Goal: Task Accomplishment & Management: Use online tool/utility

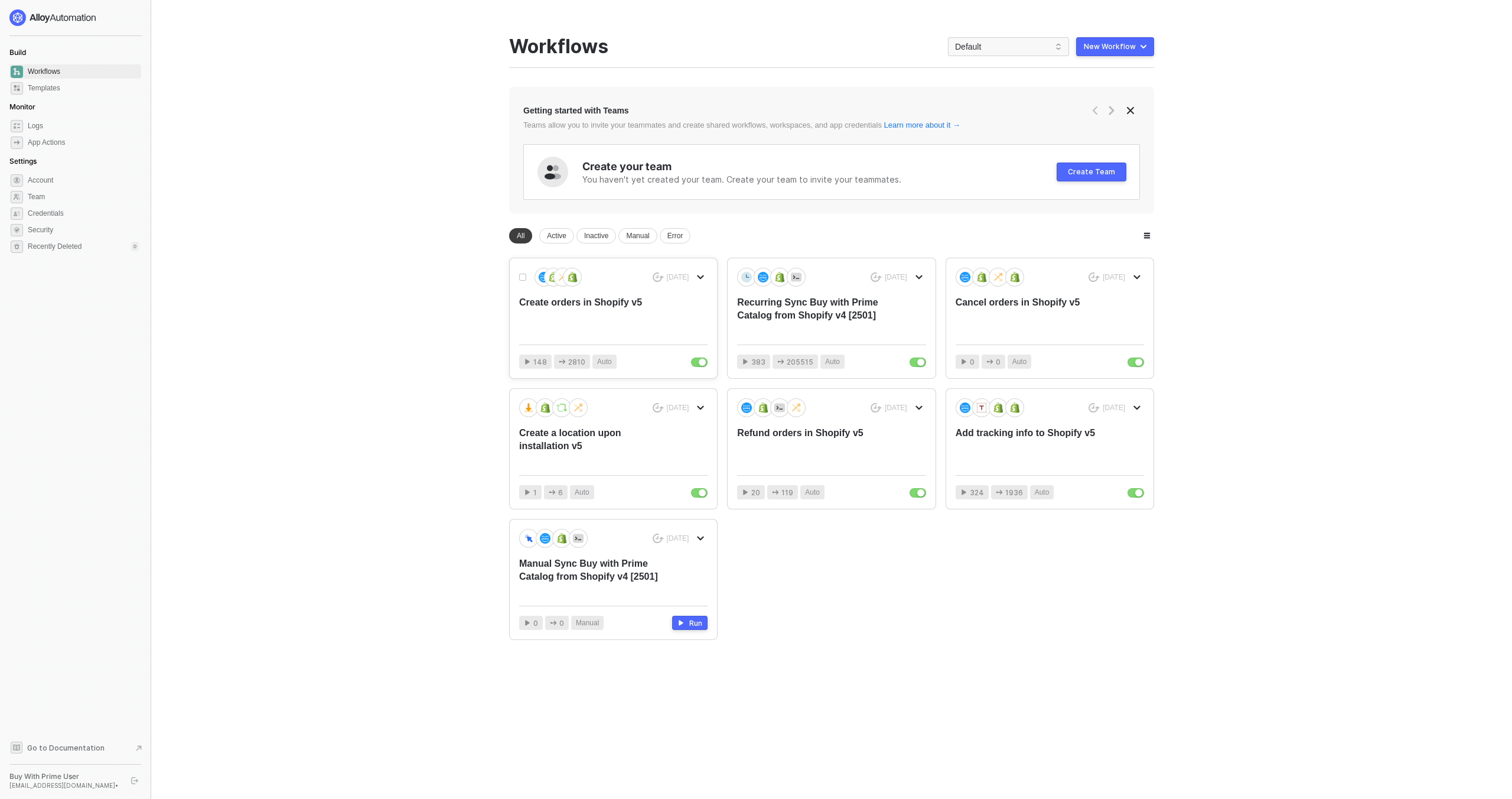
click at [628, 310] on div "Create orders in Shopify v5" at bounding box center [594, 316] width 150 height 39
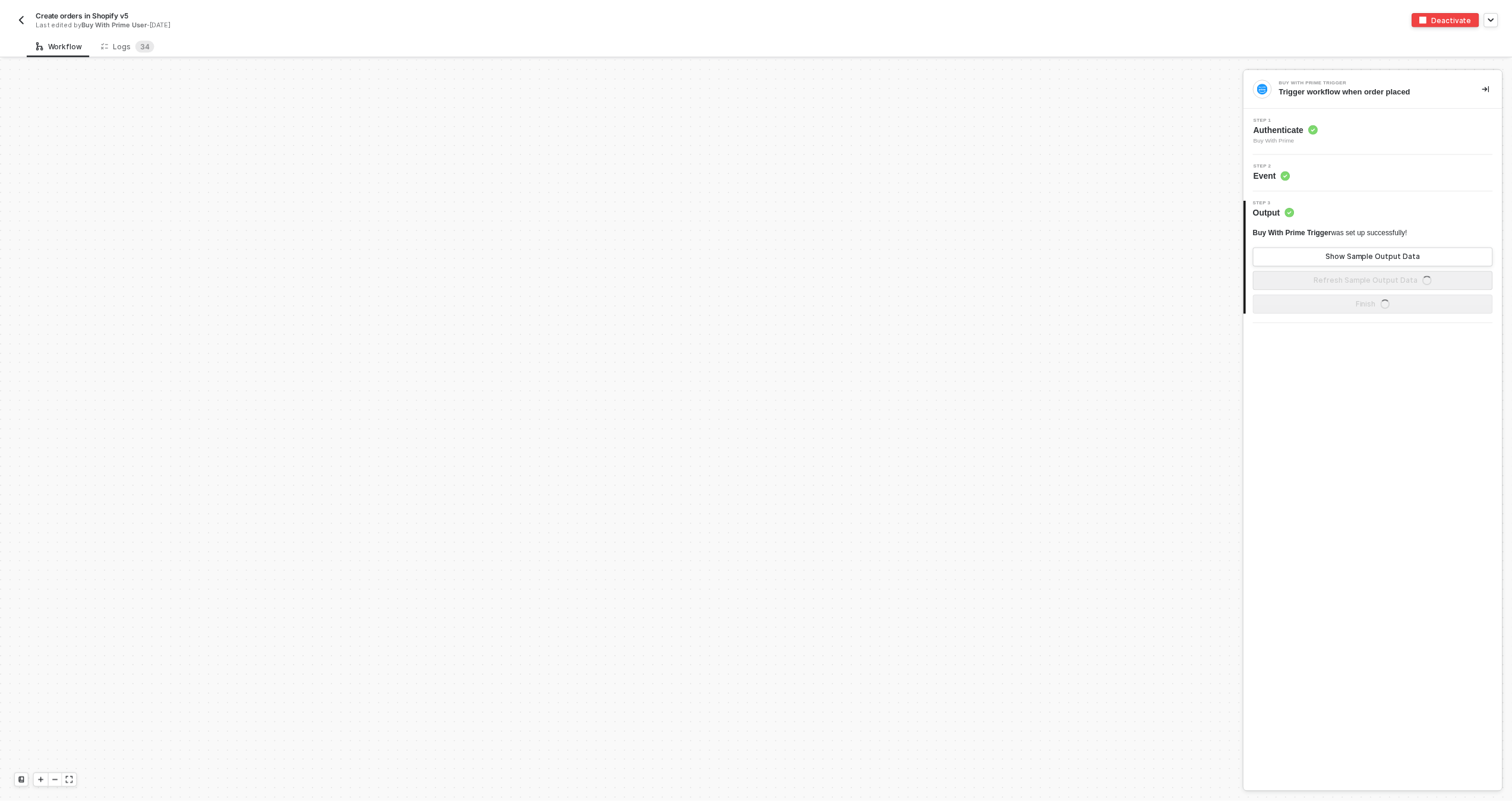
scroll to position [571, 0]
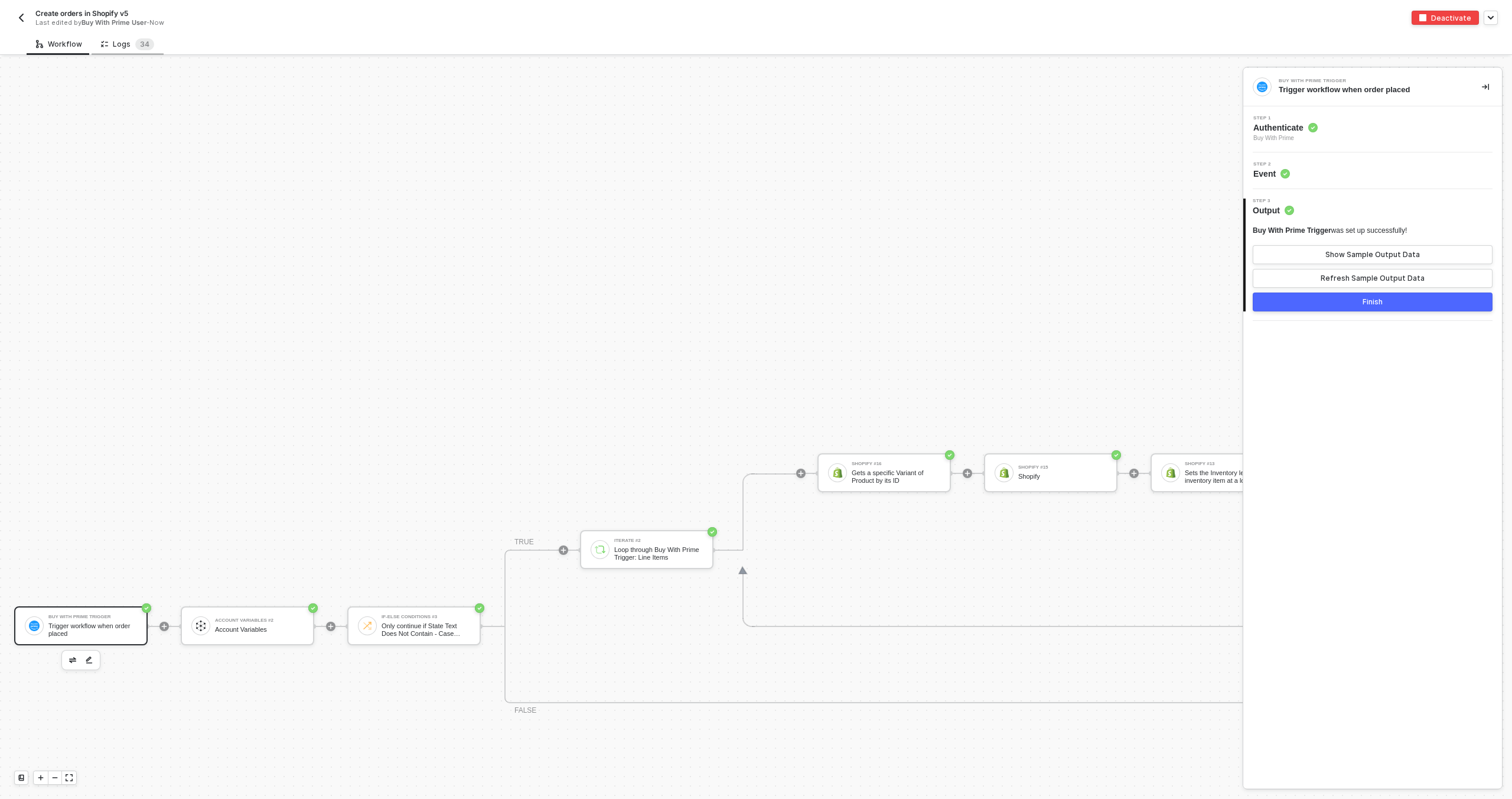
click at [121, 50] on div "Logs 3 4" at bounding box center [127, 43] width 72 height 22
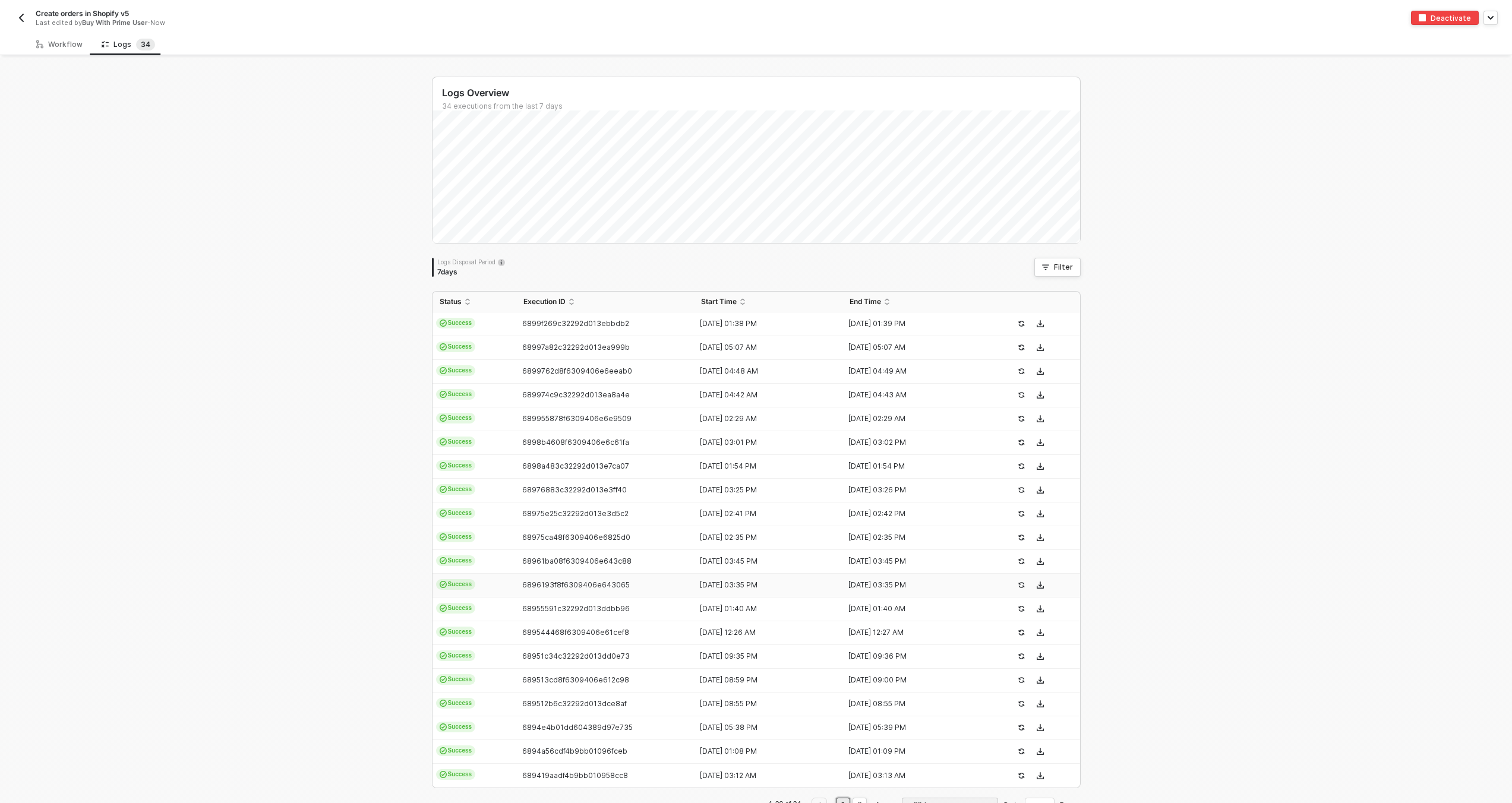
scroll to position [38, 0]
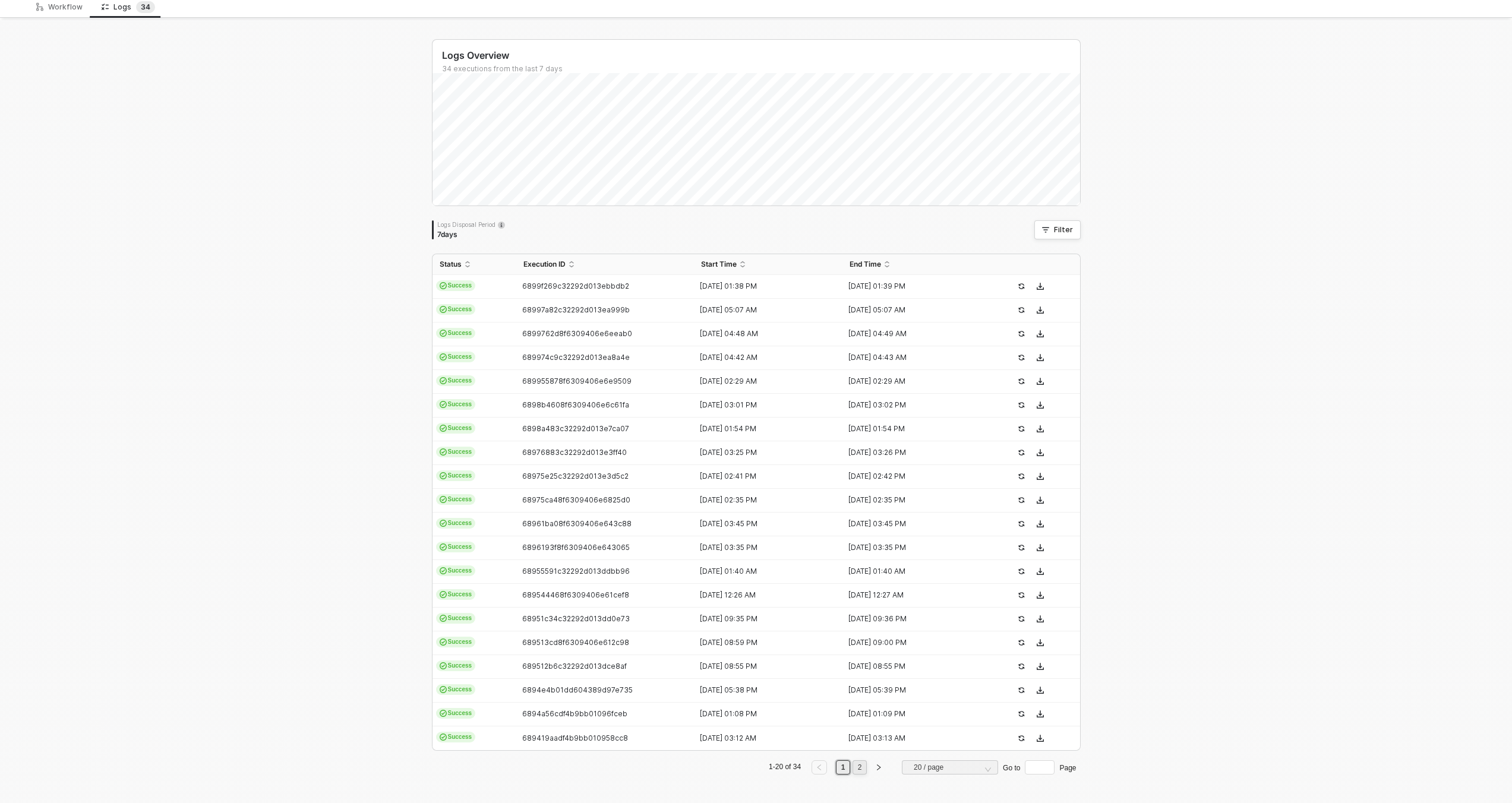
click at [855, 768] on link "2" at bounding box center [860, 767] width 11 height 13
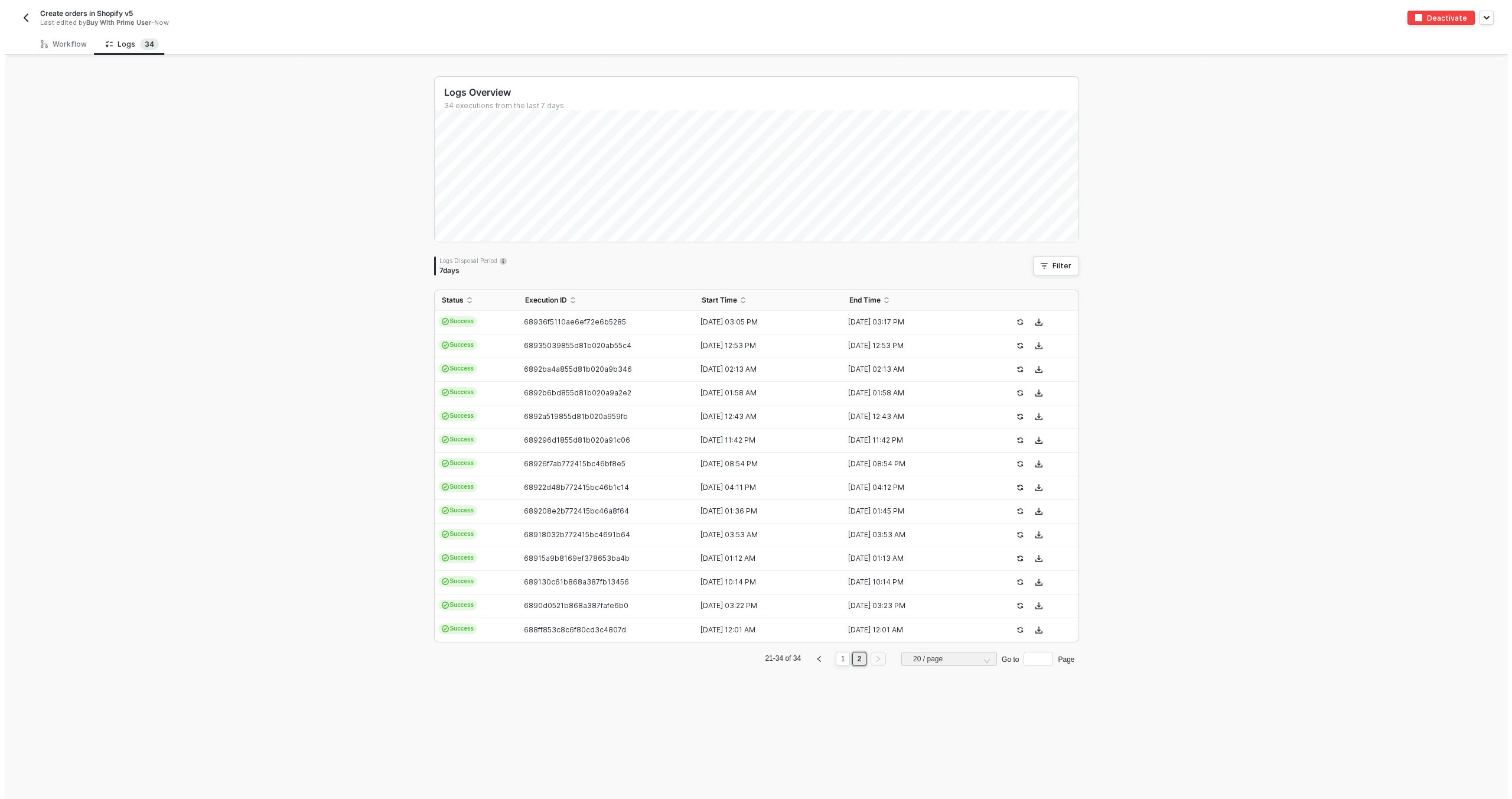
scroll to position [0, 0]
click at [553, 636] on td "688ff853c8c6f80cd3c4807d" at bounding box center [606, 630] width 177 height 24
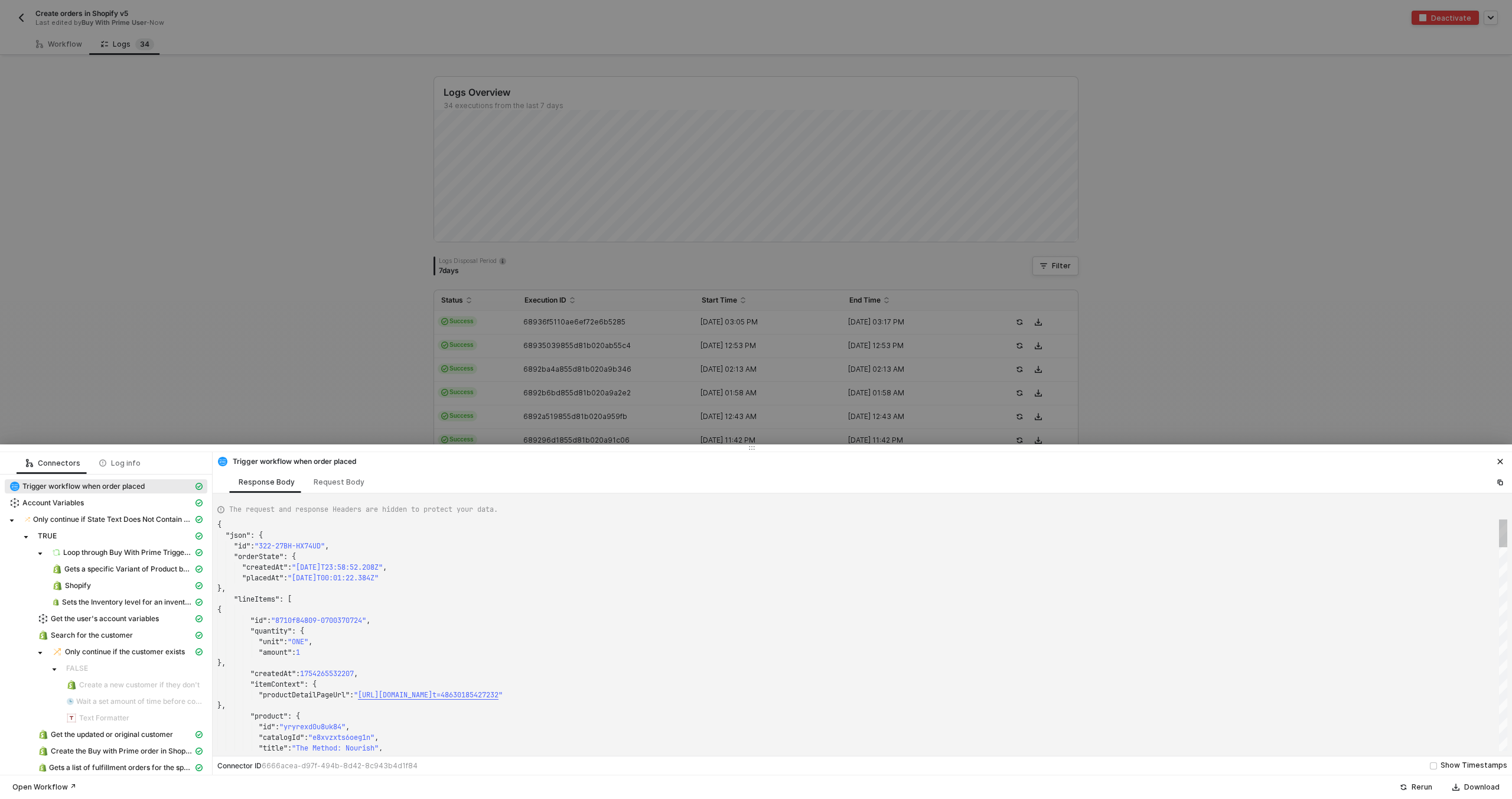
scroll to position [106, 0]
click at [692, 313] on div at bounding box center [756, 400] width 1512 height 799
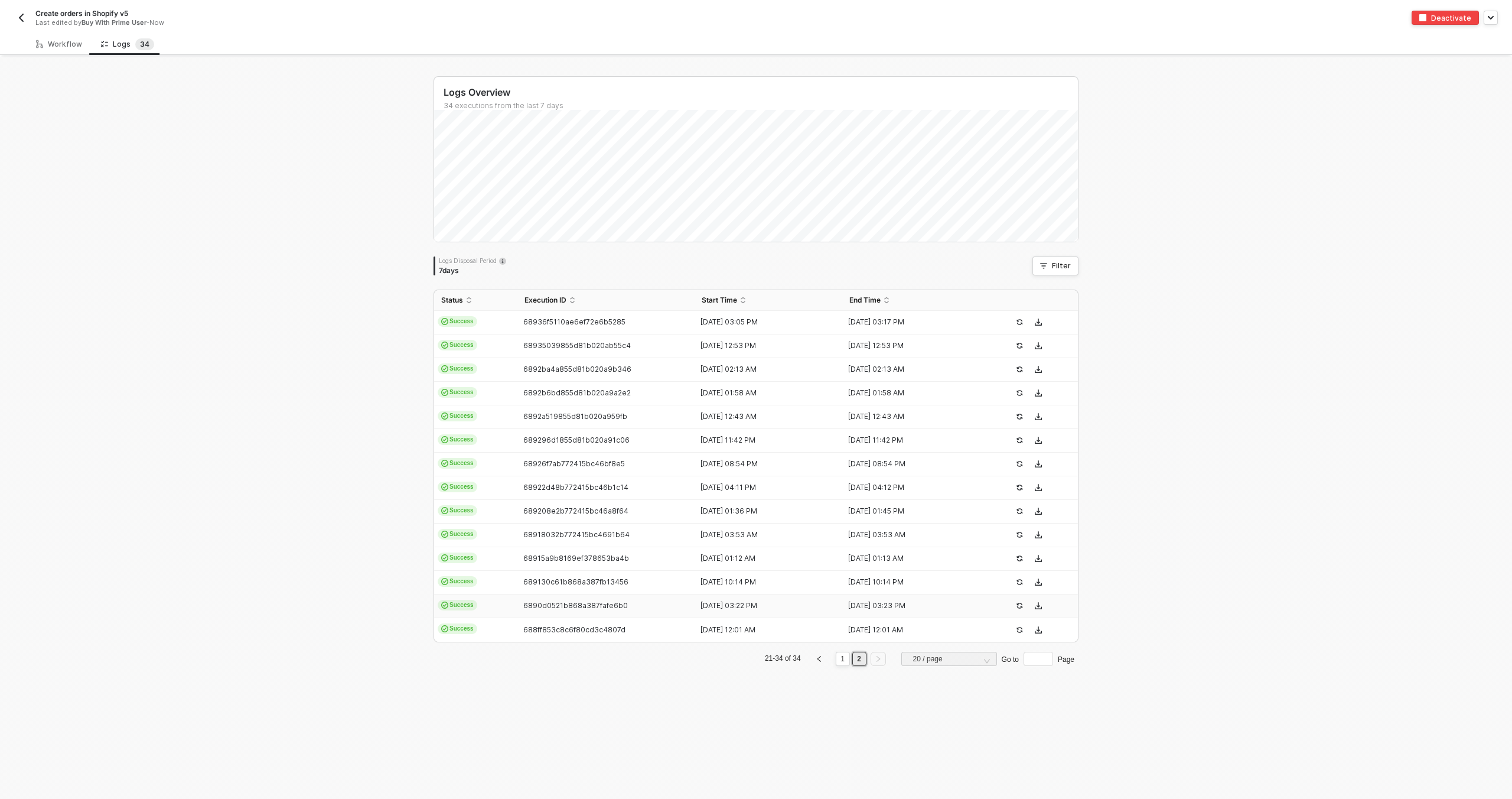
click at [594, 613] on td "6890d0521b868a387fafe6b0" at bounding box center [606, 606] width 177 height 24
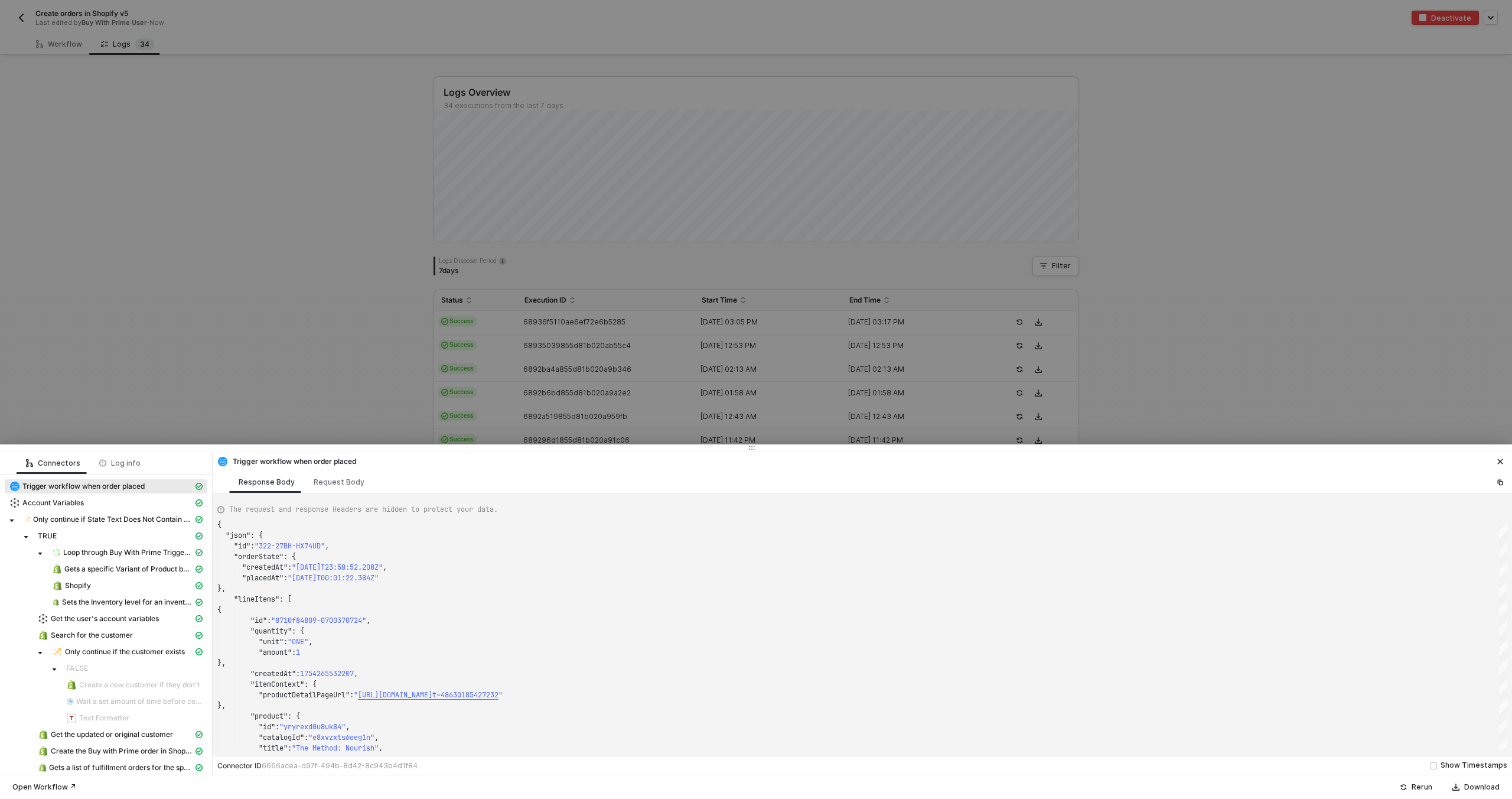
type textarea "{ "json": { "id": "322-GA4M-3KGQ6F", "orderState": { "createdAt": "2025-08-04T1…"
click at [559, 433] on div at bounding box center [756, 400] width 1512 height 799
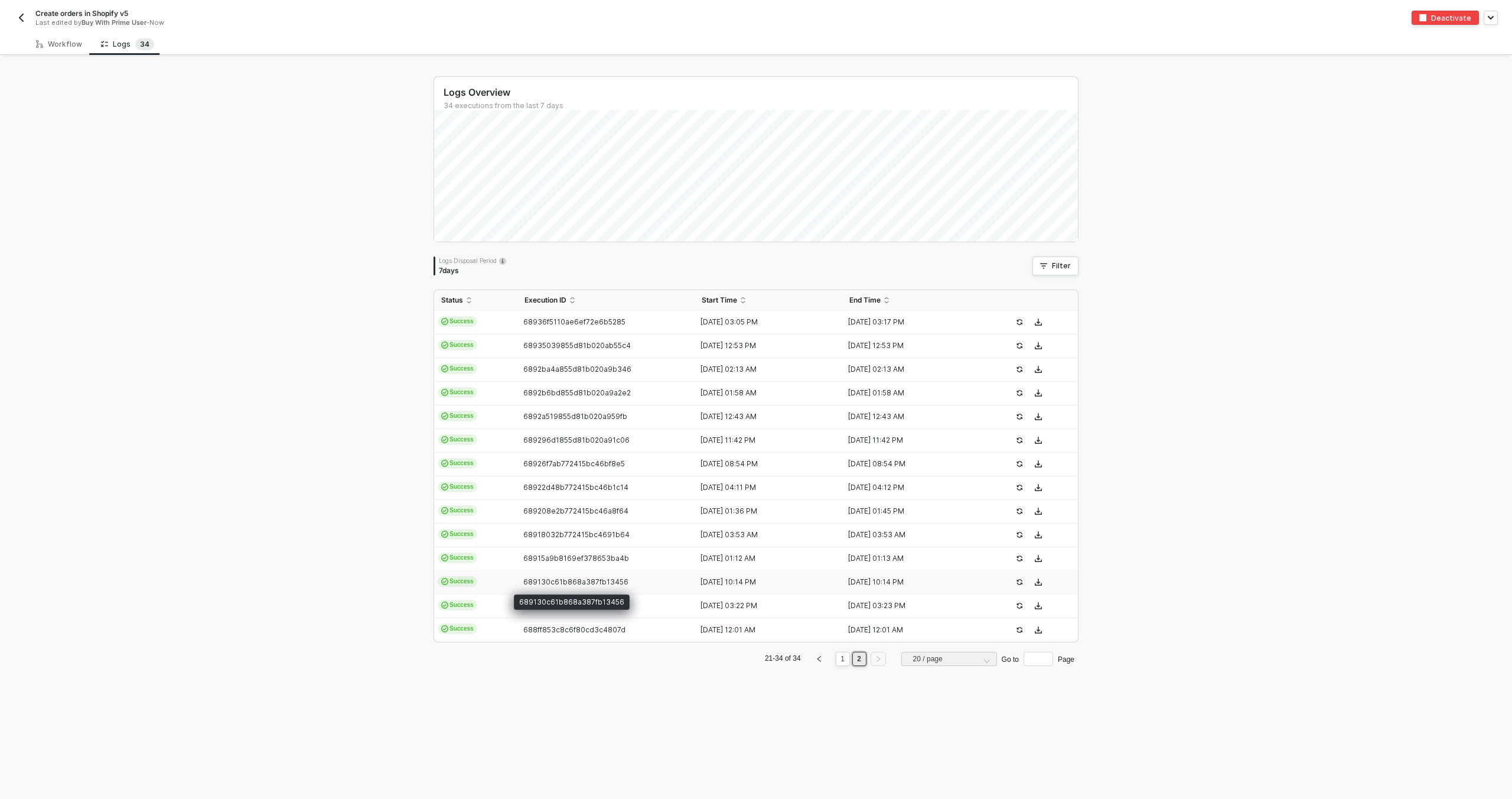
click at [559, 584] on span "689130c61b868a387fb13456" at bounding box center [576, 582] width 105 height 9
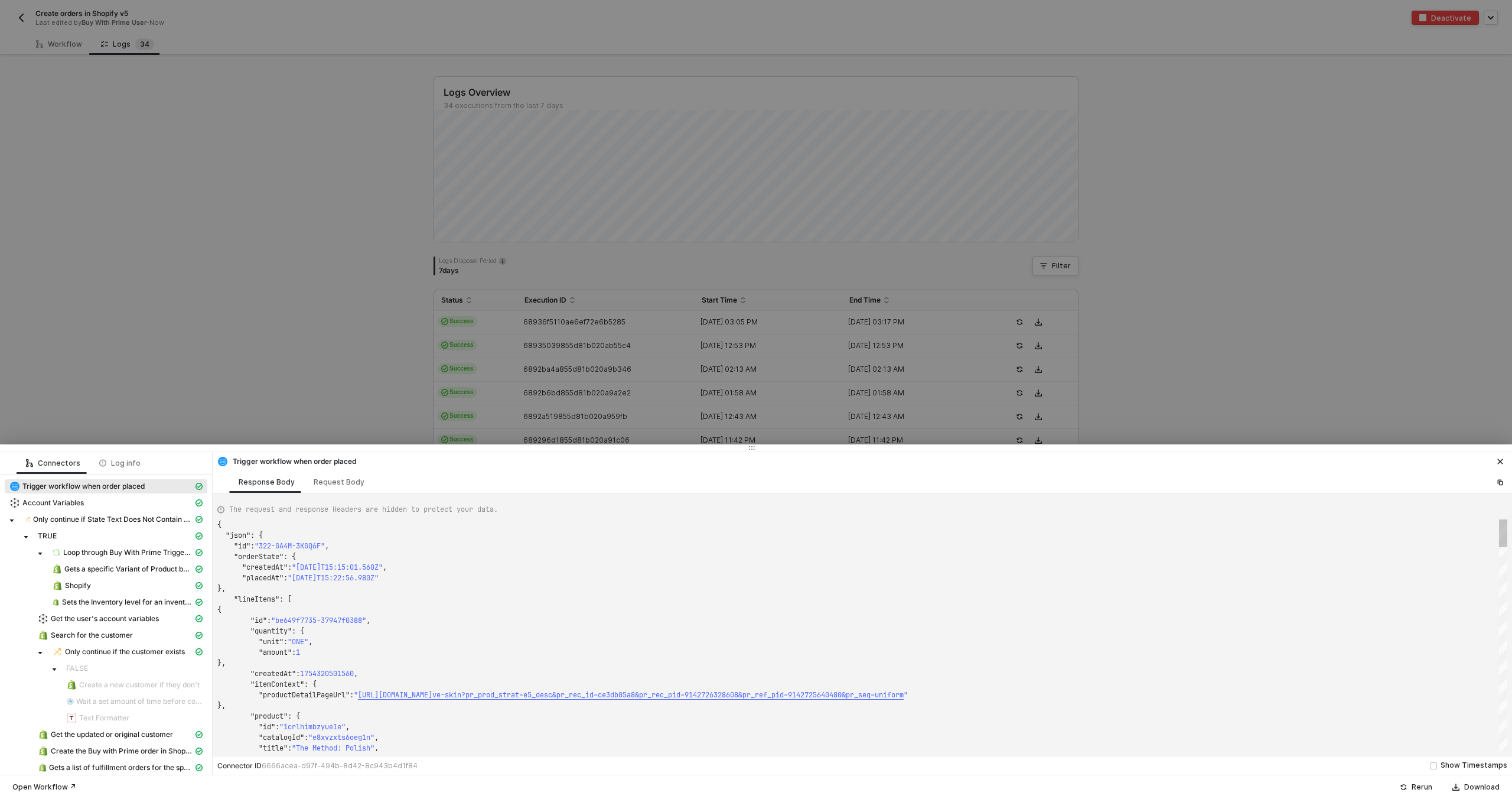
type textarea "{ "json": { "id": "322-YKQT-AHWAKA", "orderState": { "createdAt": "2025-08-04T2…"
click at [611, 358] on div at bounding box center [756, 400] width 1512 height 799
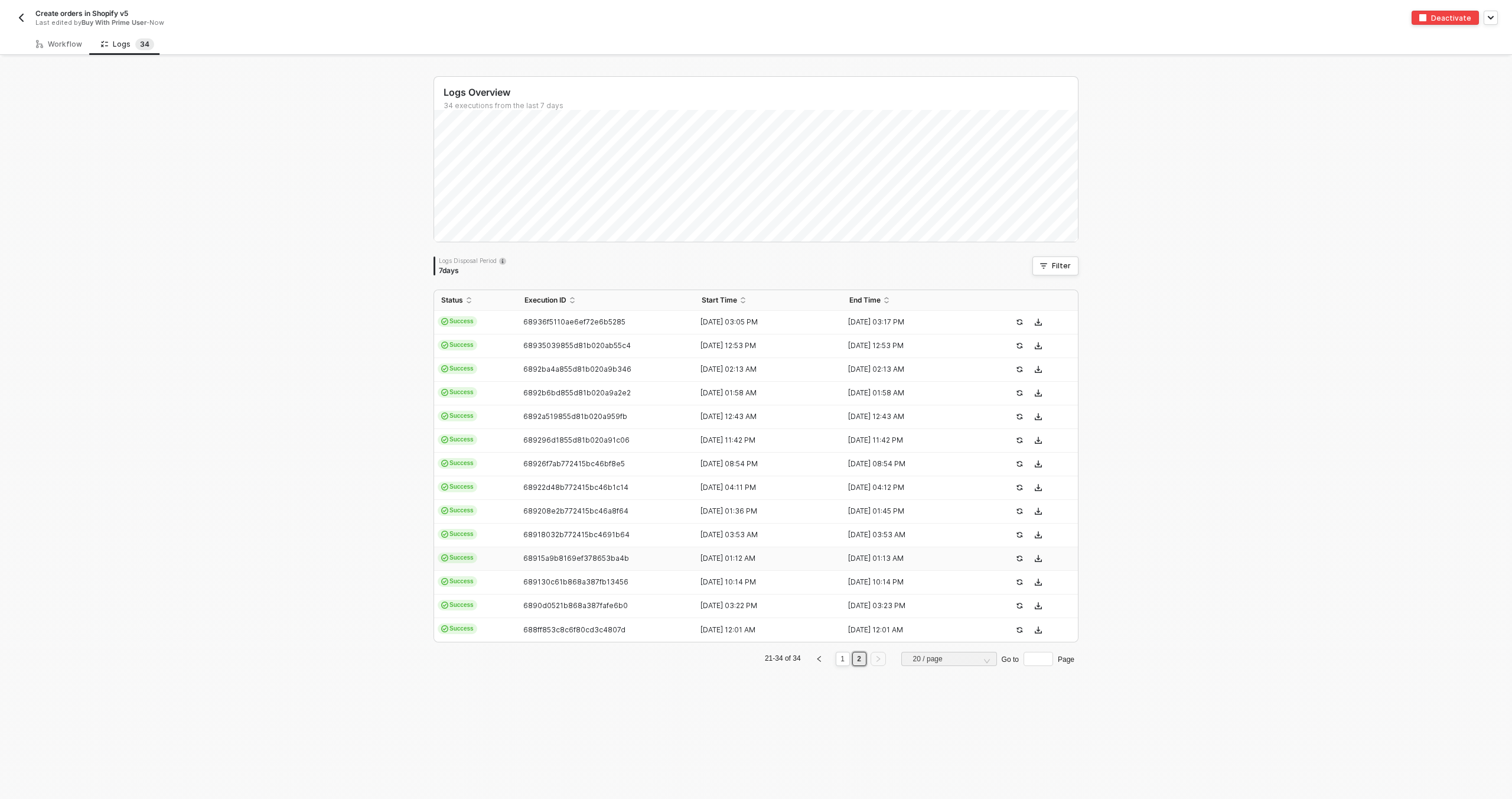
click at [539, 560] on span "68915a9b8169ef378653ba4b" at bounding box center [576, 558] width 105 height 9
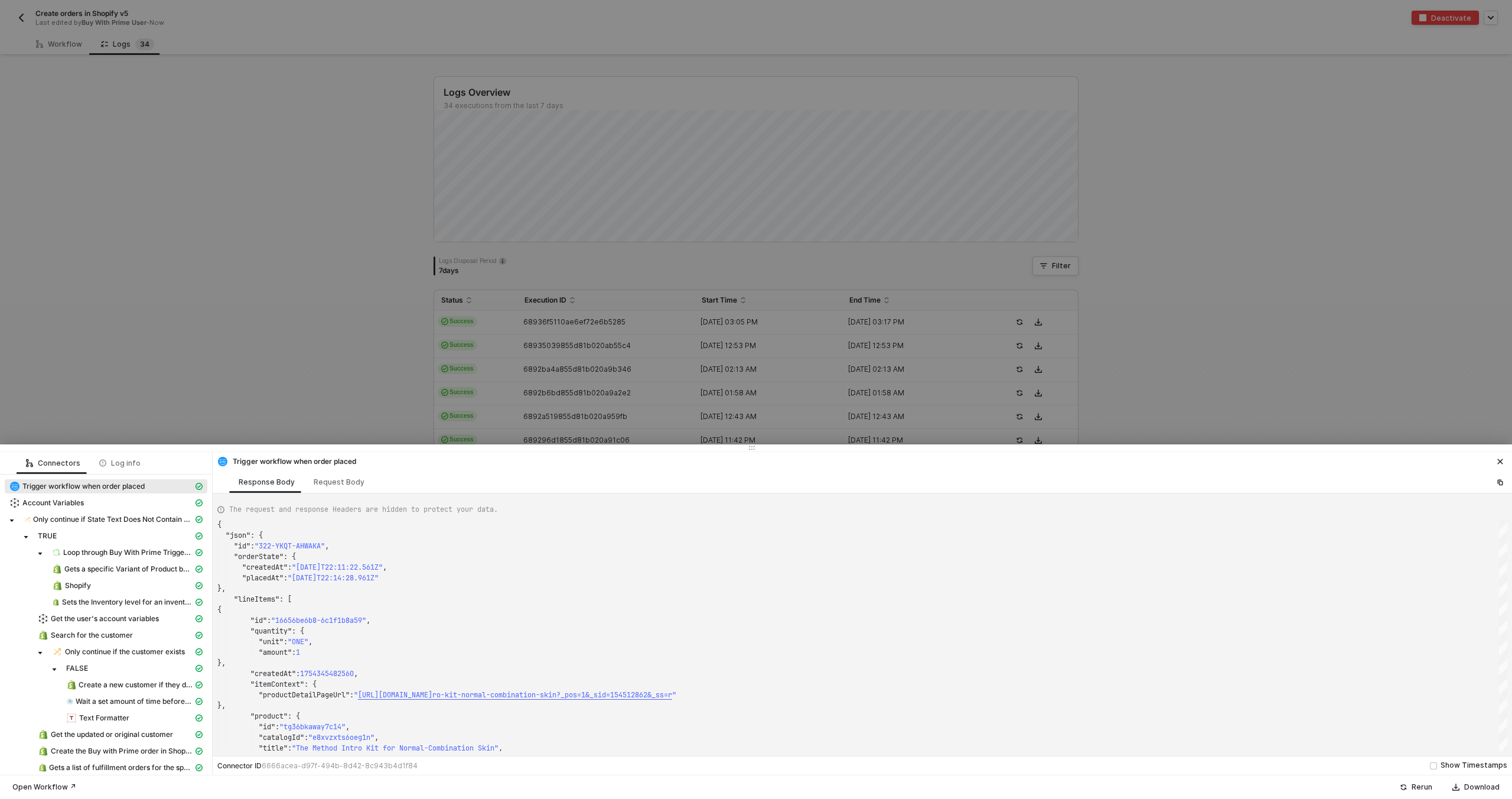
type textarea "{ "json": { "id": "322-SWVS-8MMEPH", "orderState": { "createdAt": "2025-08-05T0…"
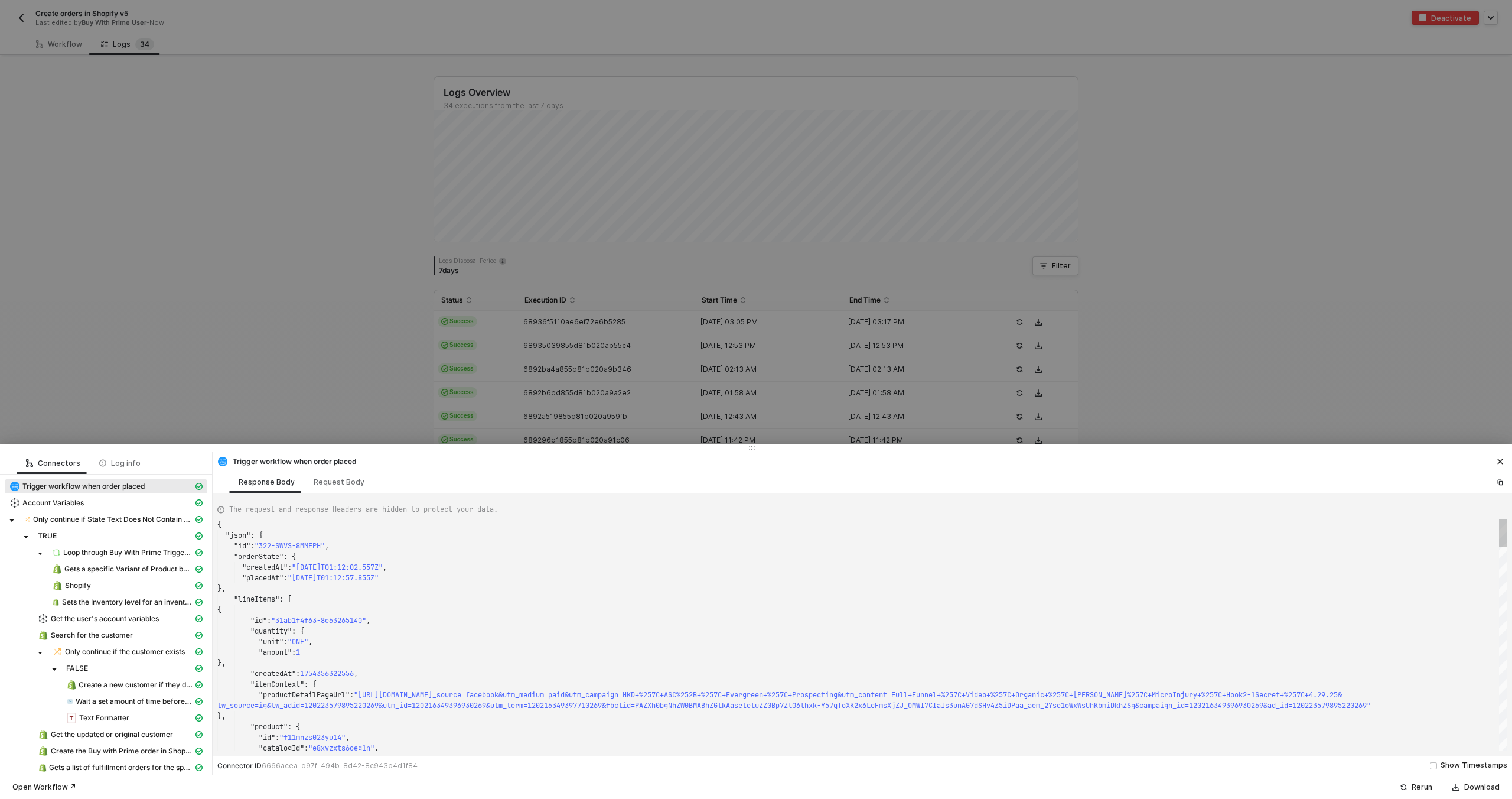
click at [650, 369] on div at bounding box center [756, 400] width 1512 height 799
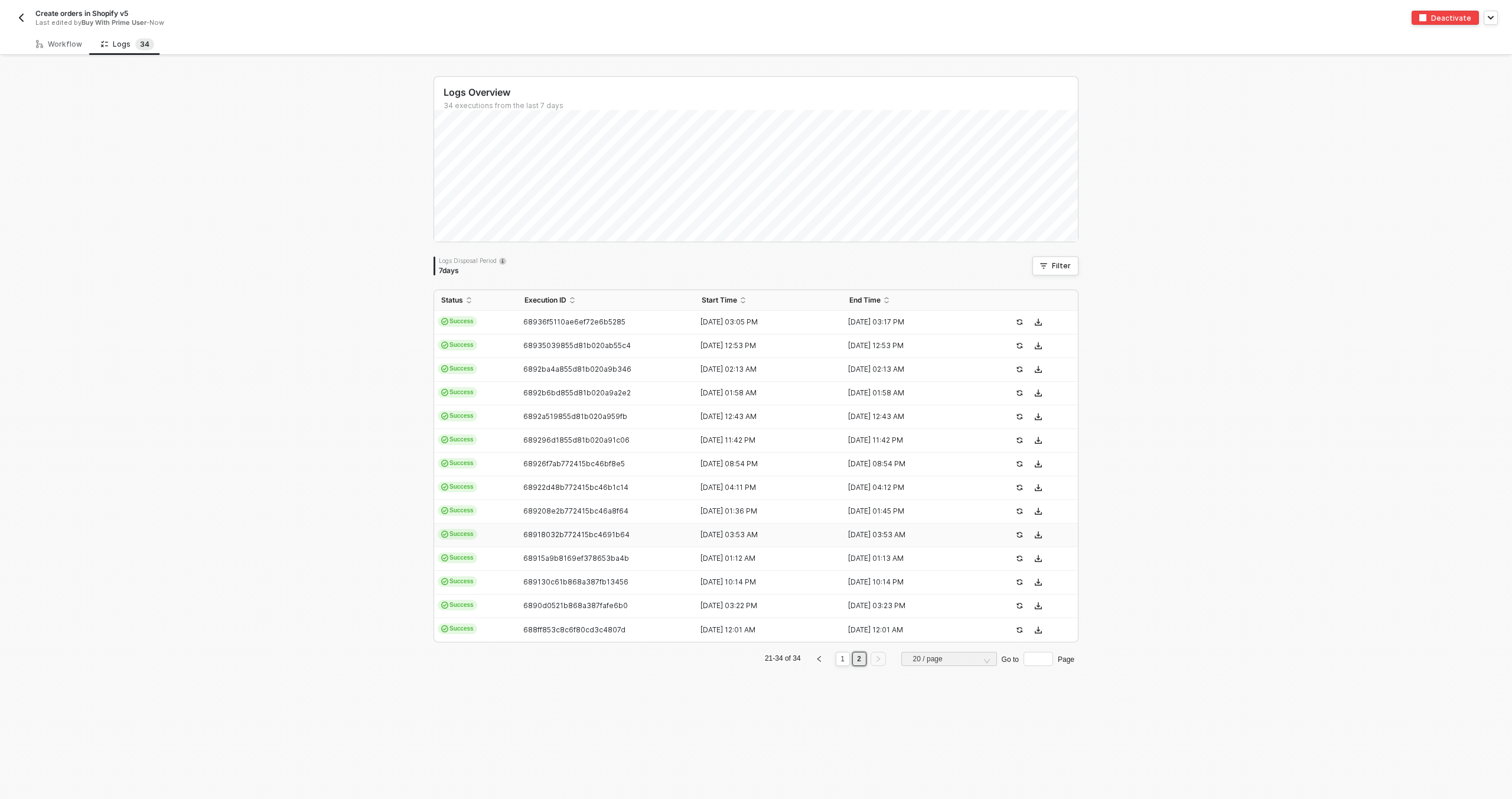
click at [558, 532] on span "68918032b772415bc4691b64" at bounding box center [577, 534] width 106 height 9
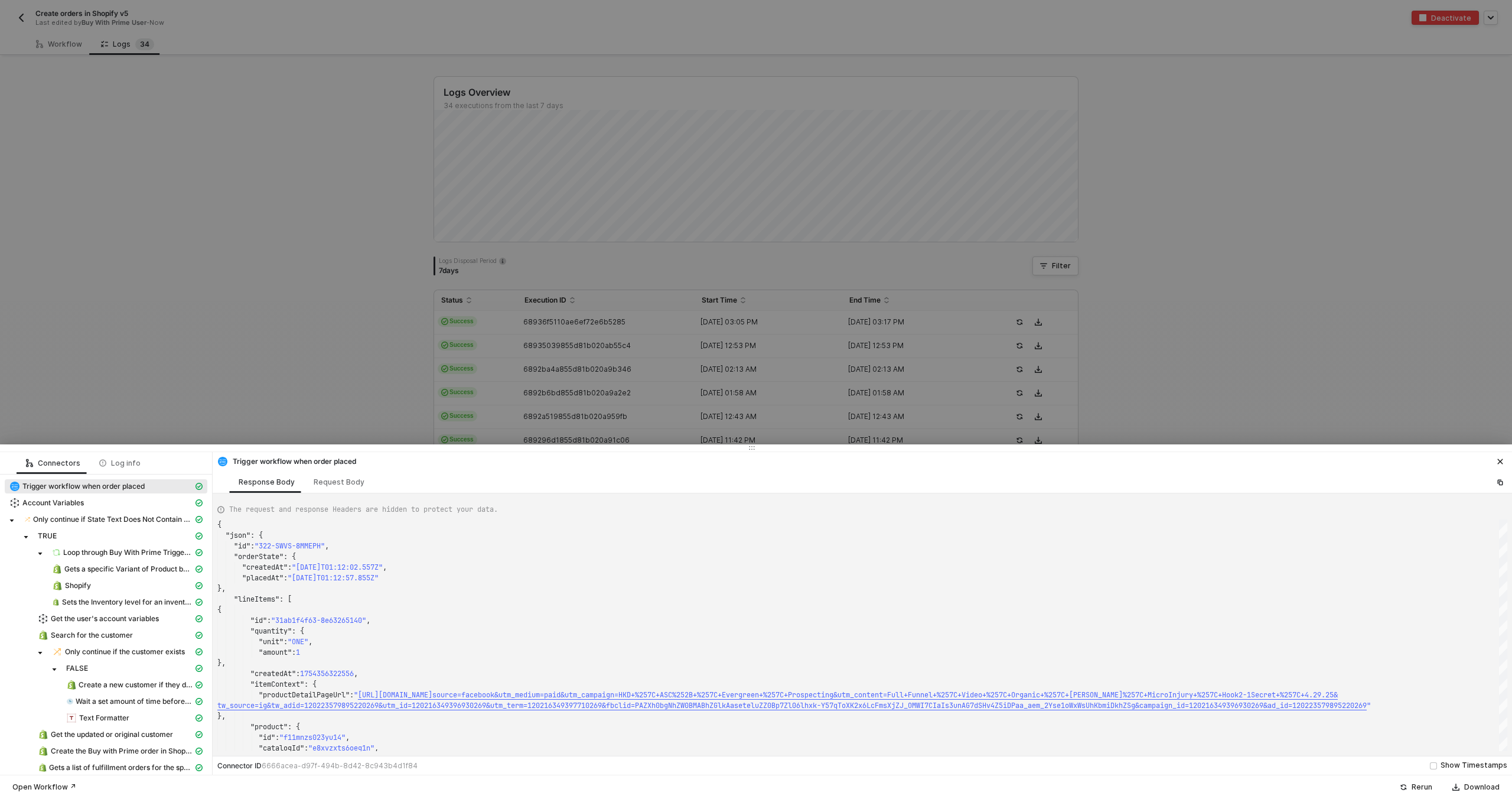
type textarea "{ "json": { "id": "322-G3WD-82CCF4", "orderState": { "createdAt": "2025-08-05T0…"
click at [621, 397] on div at bounding box center [756, 400] width 1512 height 799
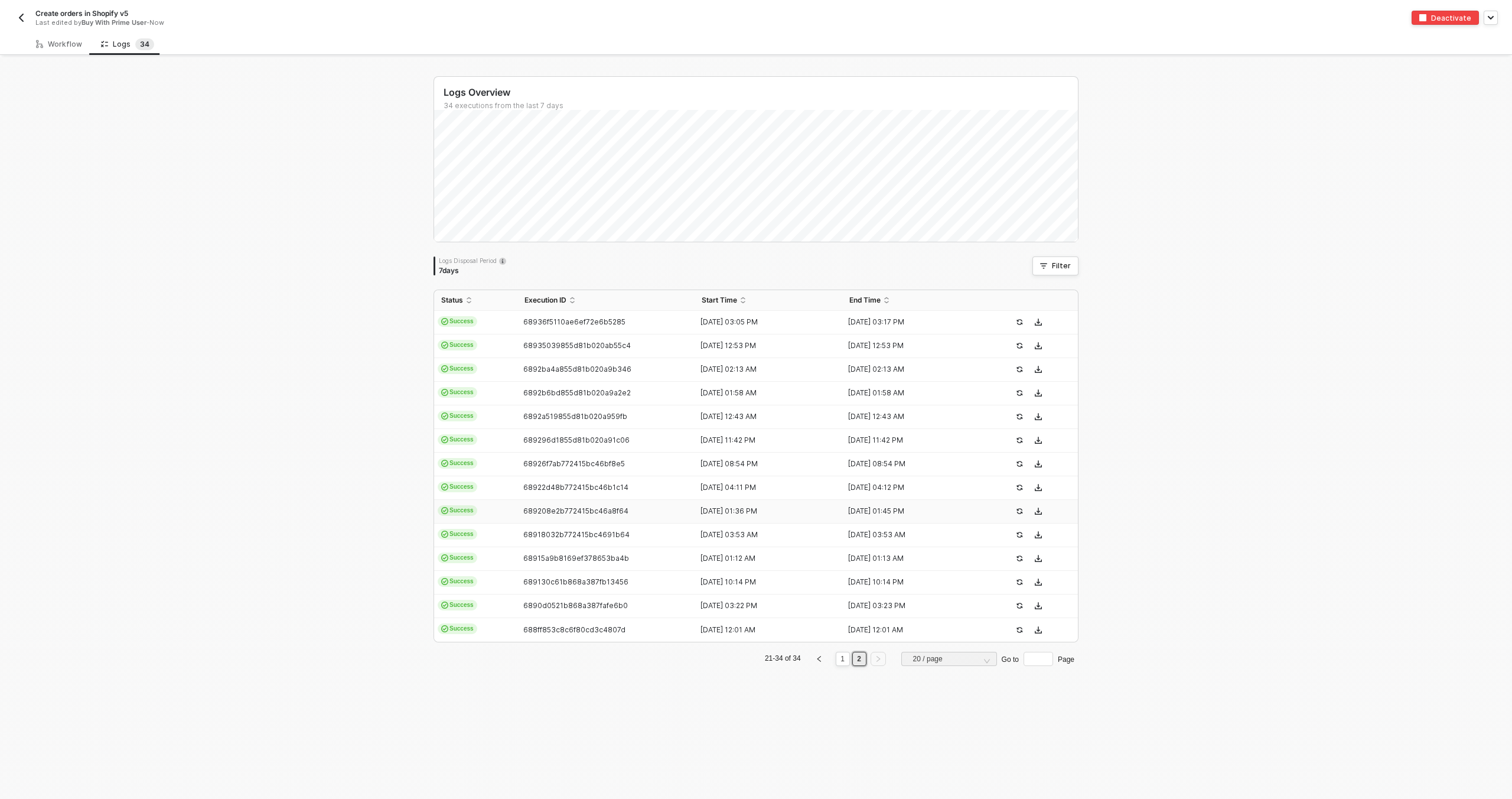
click at [583, 512] on span "689208e2b772415bc46a8f64" at bounding box center [576, 511] width 105 height 9
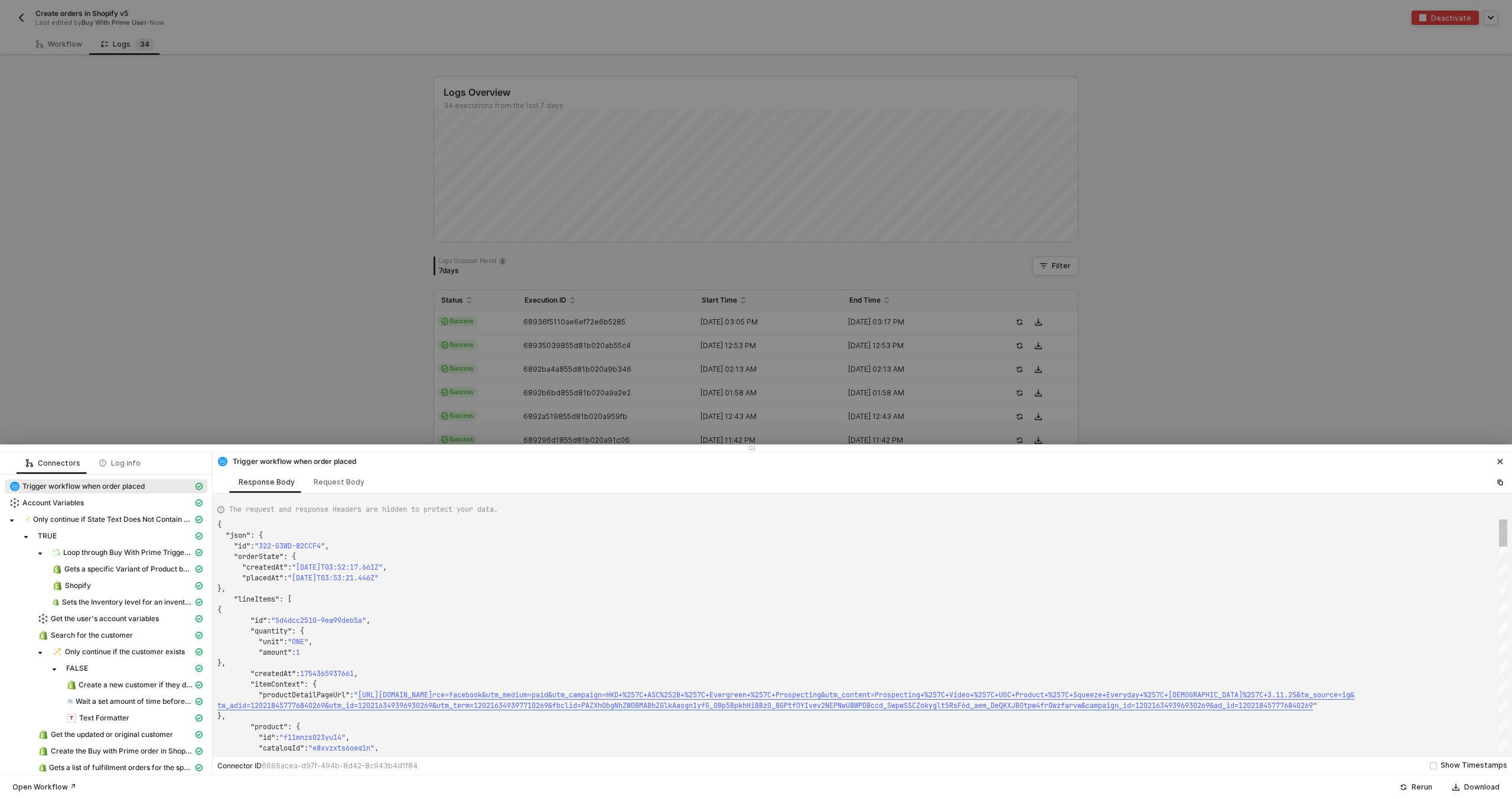
type textarea "{ "json": { "id": "322-F4ND-FTCX9E", "orderState": { "createdAt": "2025-08-05T1…"
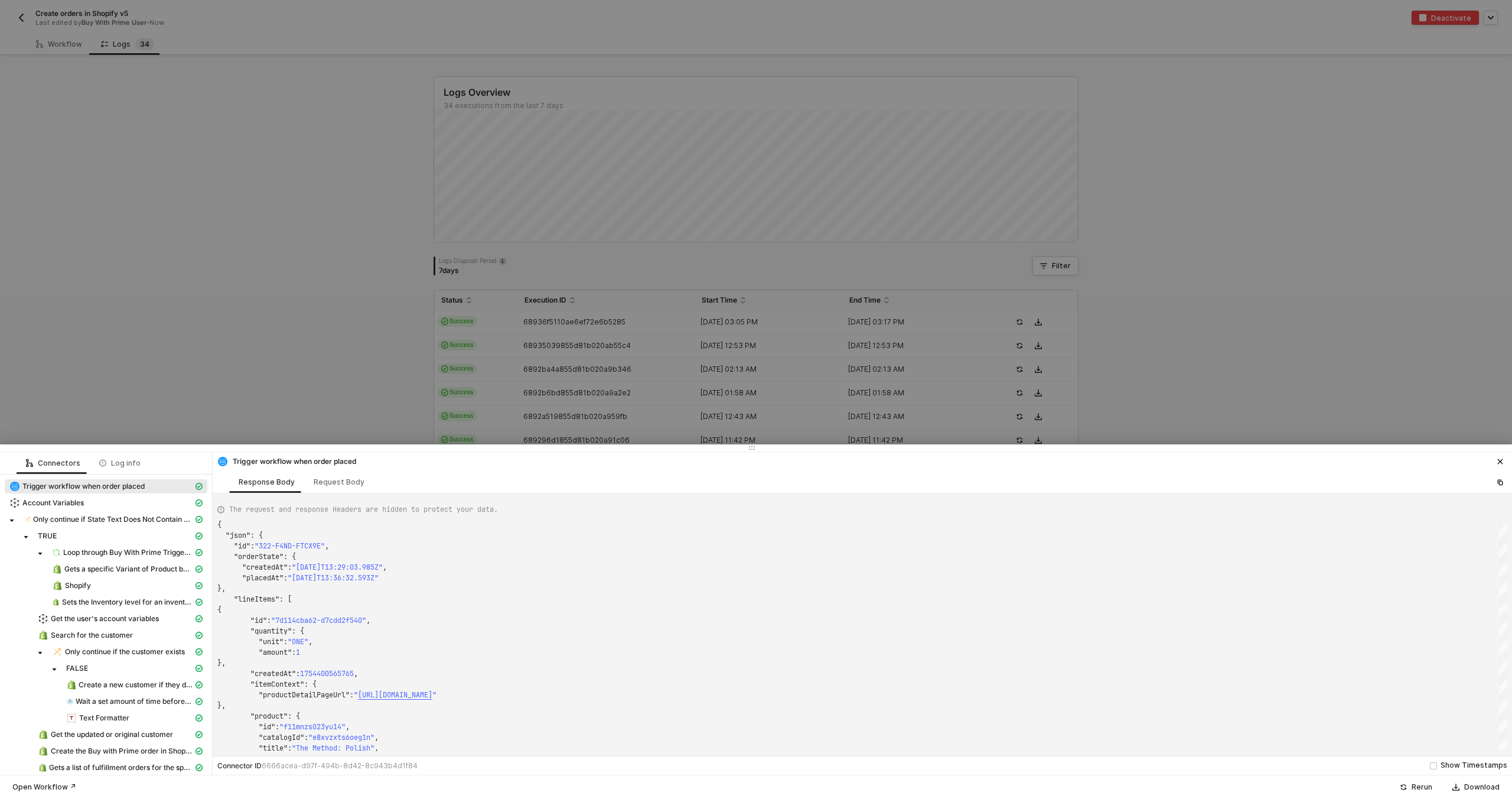
click at [575, 406] on div at bounding box center [756, 400] width 1512 height 799
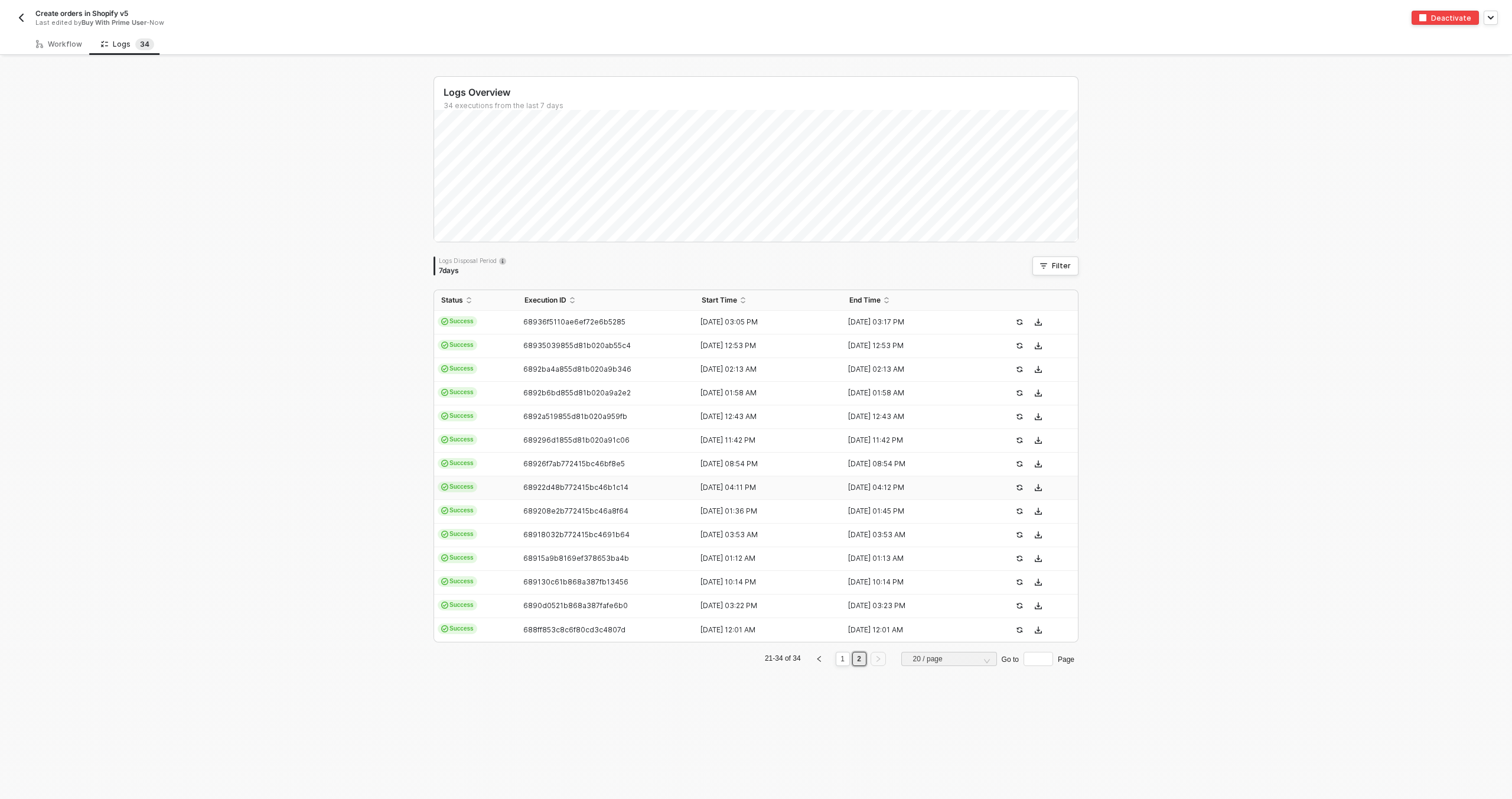
click at [546, 494] on td "68922d48b772415bc46b1c14" at bounding box center [606, 488] width 177 height 24
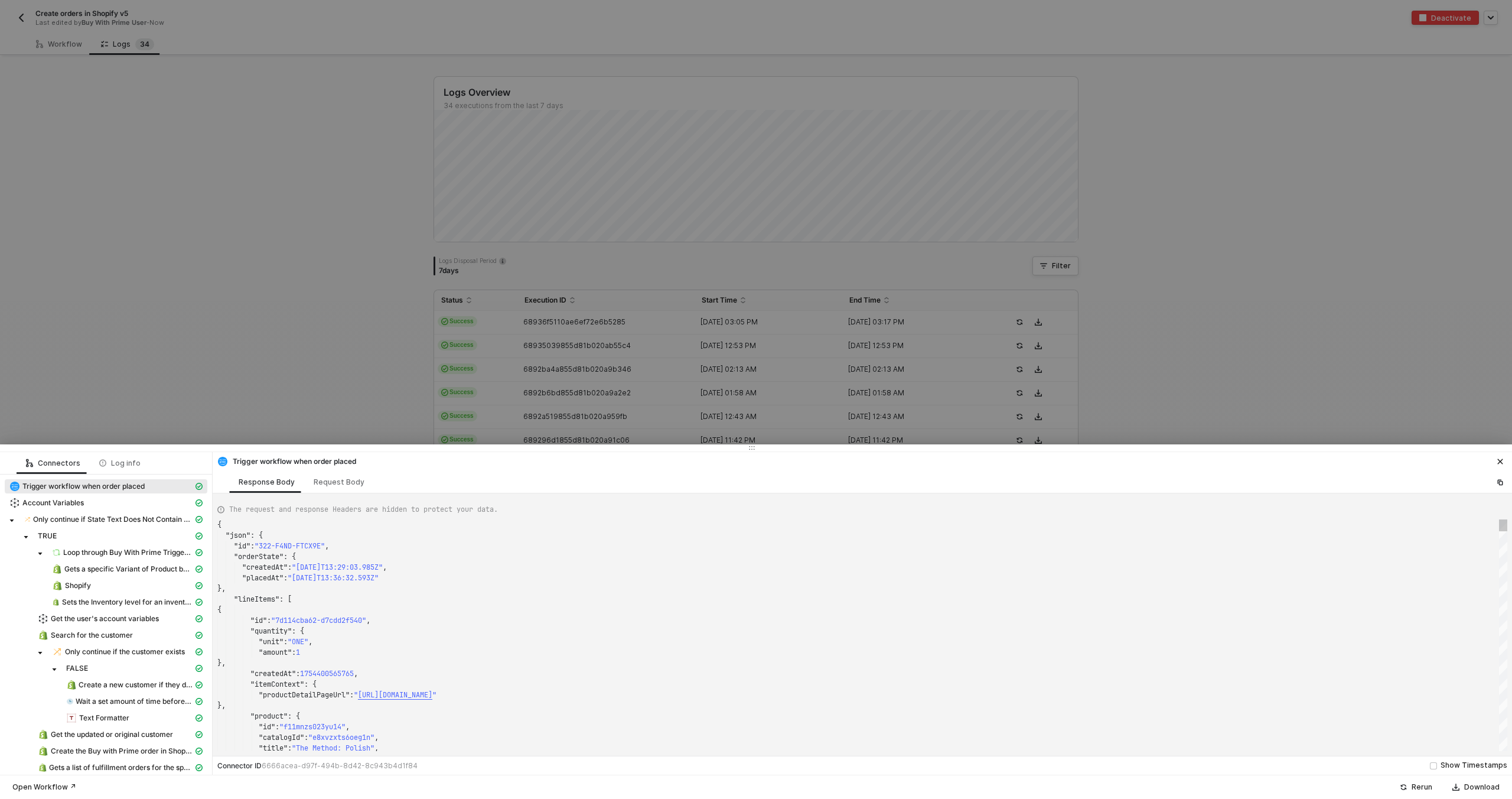
type textarea "{ "json": { "id": "322-YSPU-URZWMC", "orderState": { "createdAt": "2025-08-05T1…"
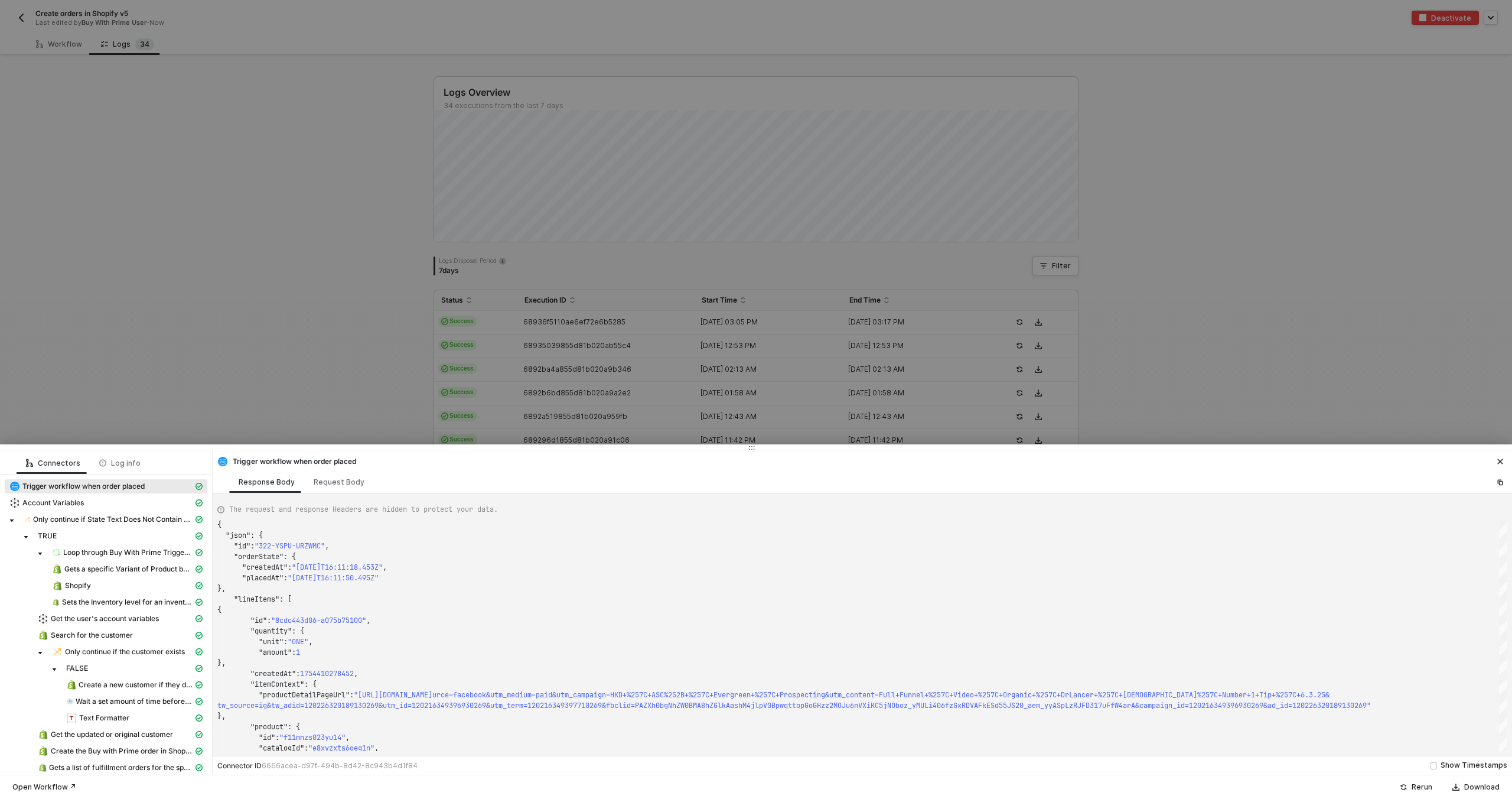
click at [559, 413] on div at bounding box center [756, 400] width 1512 height 799
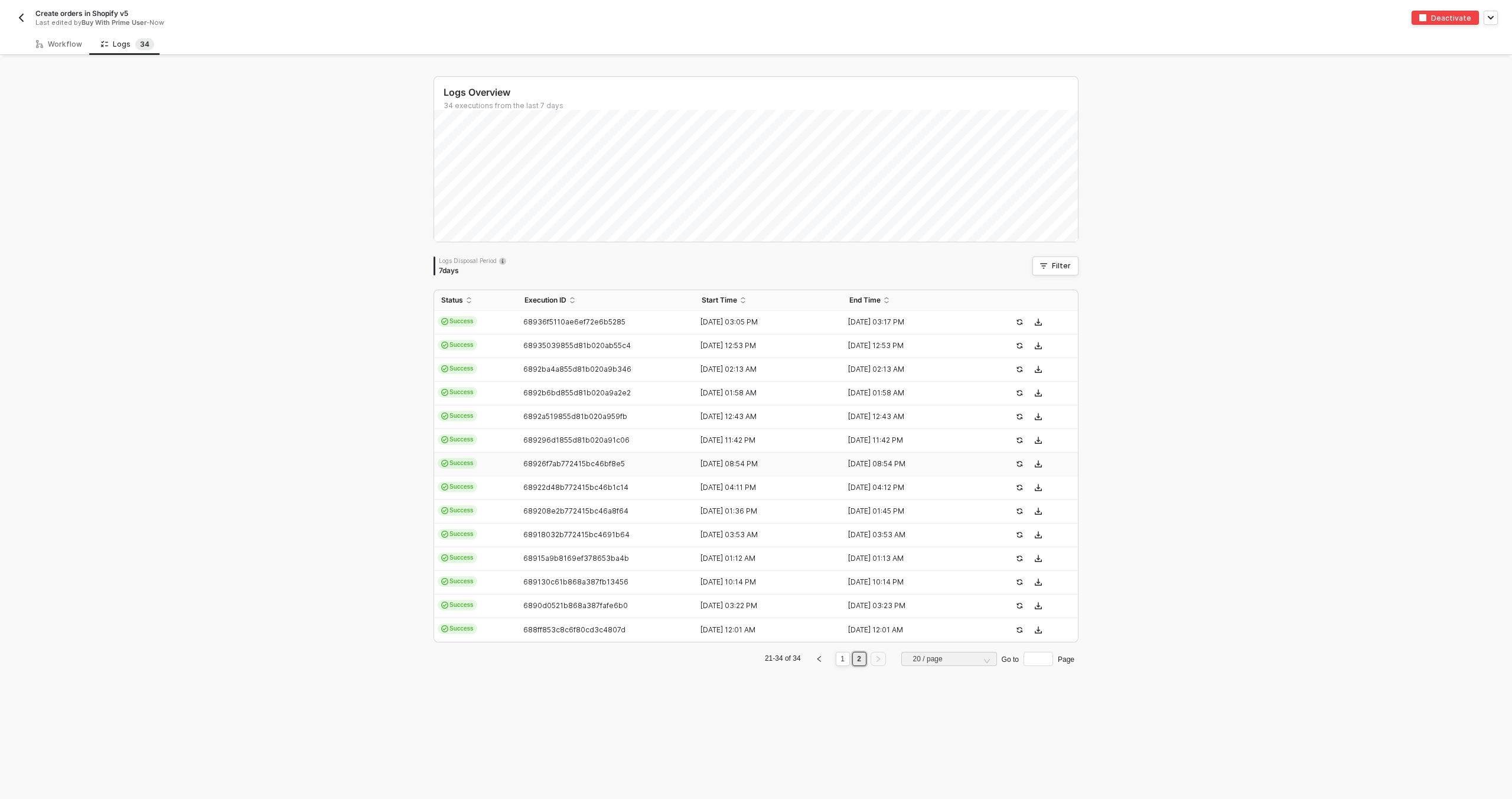
click at [563, 465] on span "68926f7ab772415bc46bf8e5" at bounding box center [574, 464] width 102 height 9
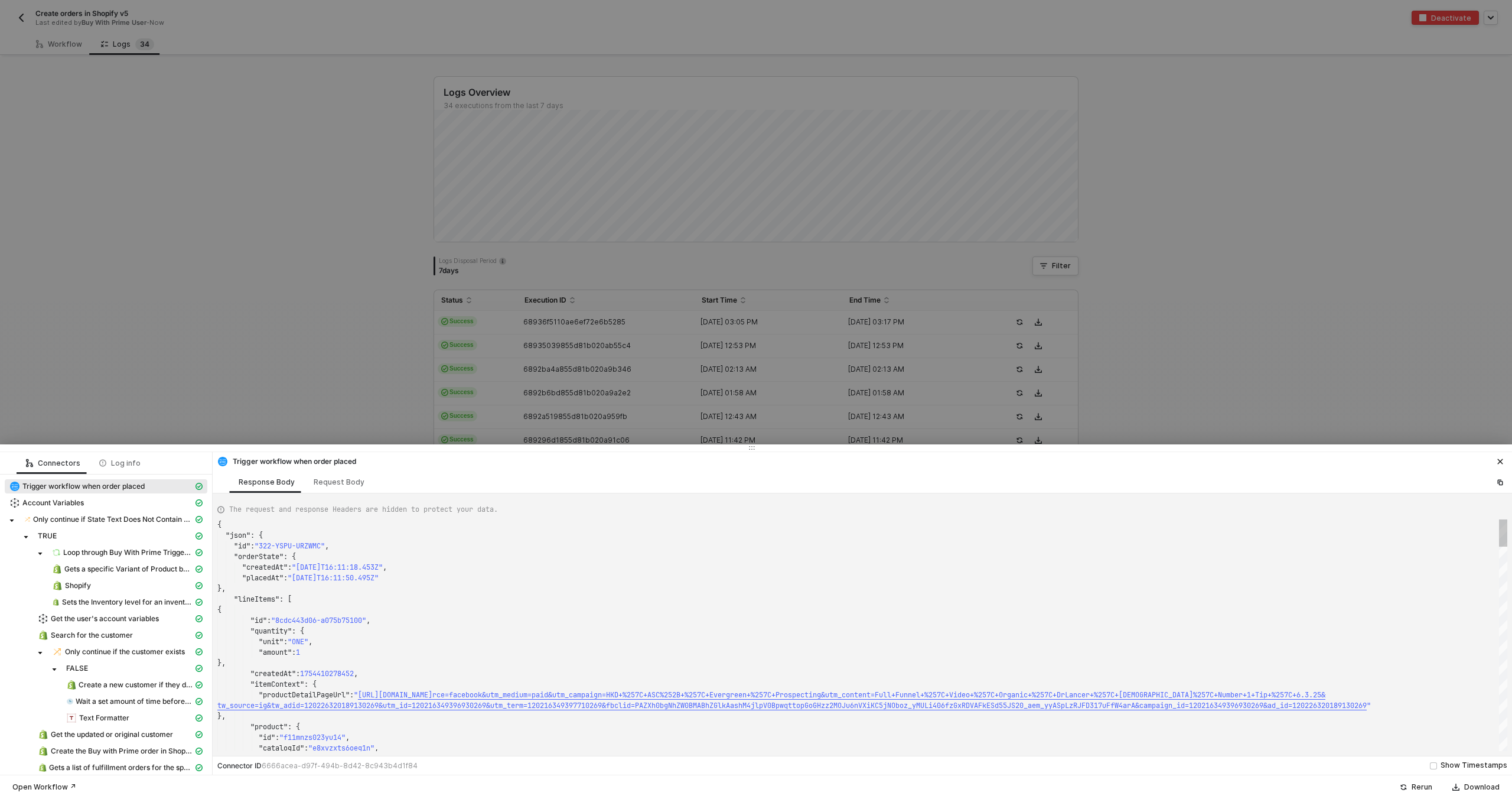
type textarea "{ "json": { "id": "322-ZB9F-YEMB7H", "orderState": { "createdAt": "2025-08-05T2…"
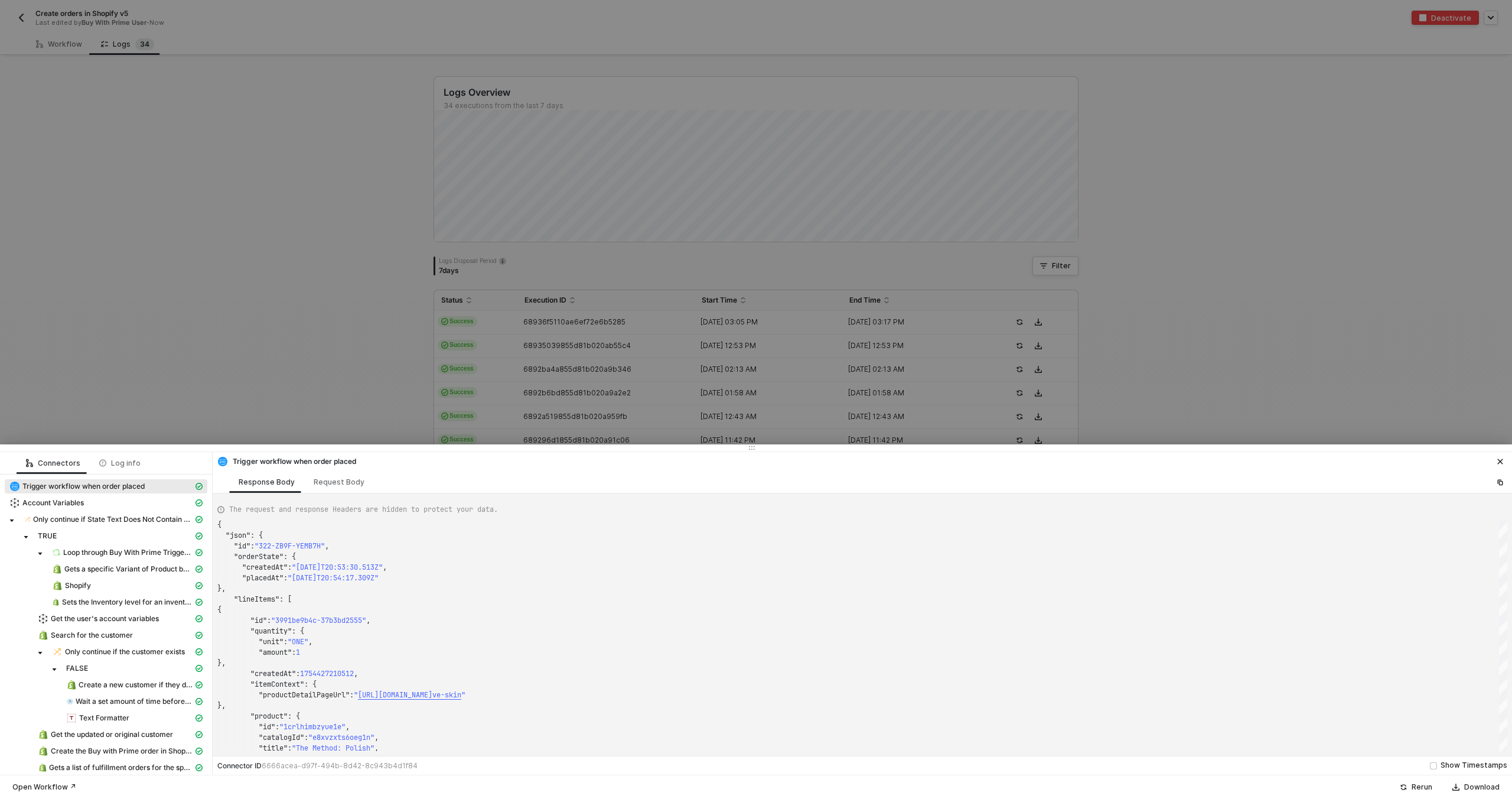
click at [583, 171] on div at bounding box center [756, 400] width 1512 height 799
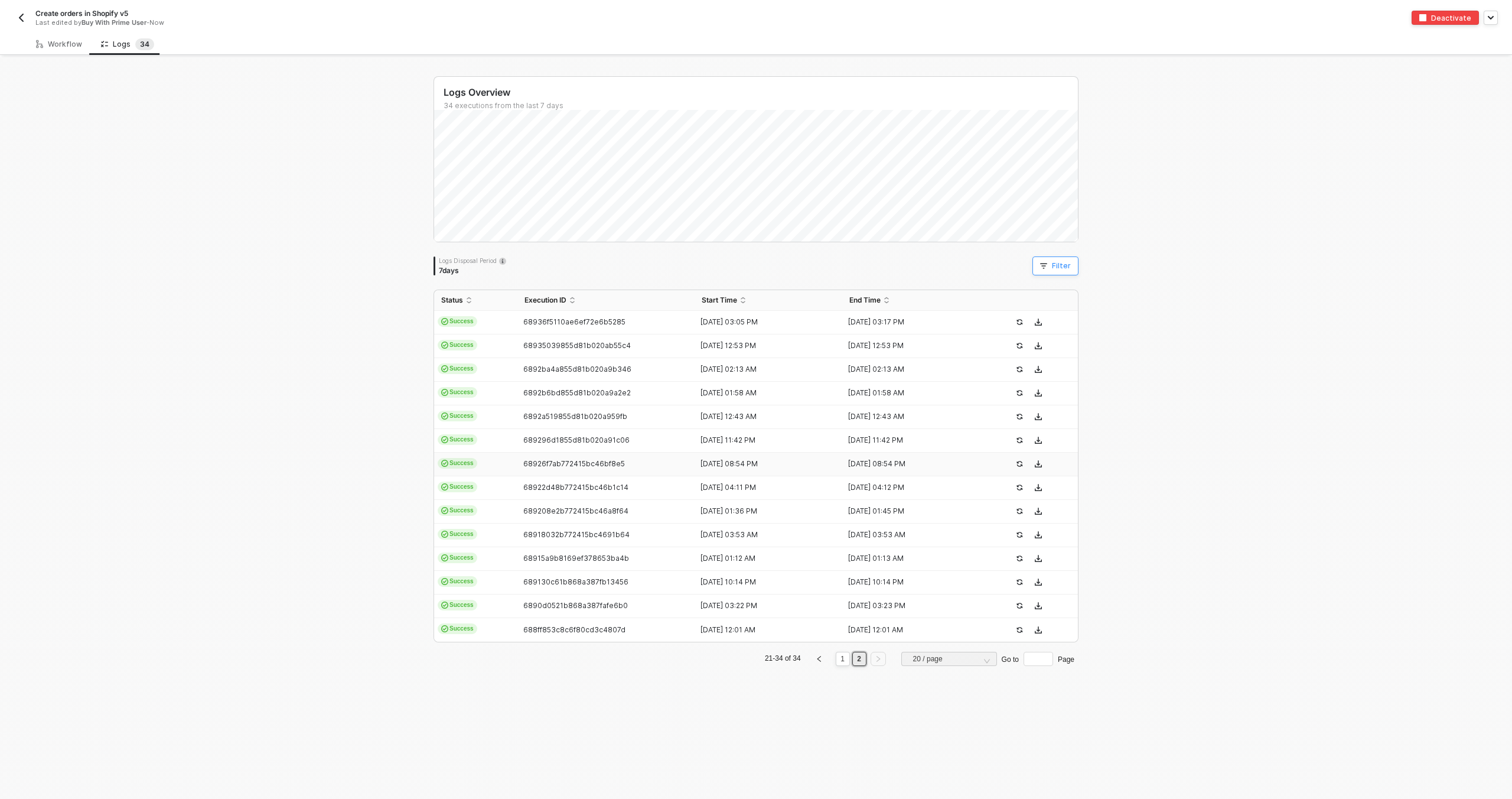
click at [1032, 271] on button "Filter" at bounding box center [1055, 266] width 46 height 19
click at [1125, 314] on span at bounding box center [1149, 320] width 90 height 18
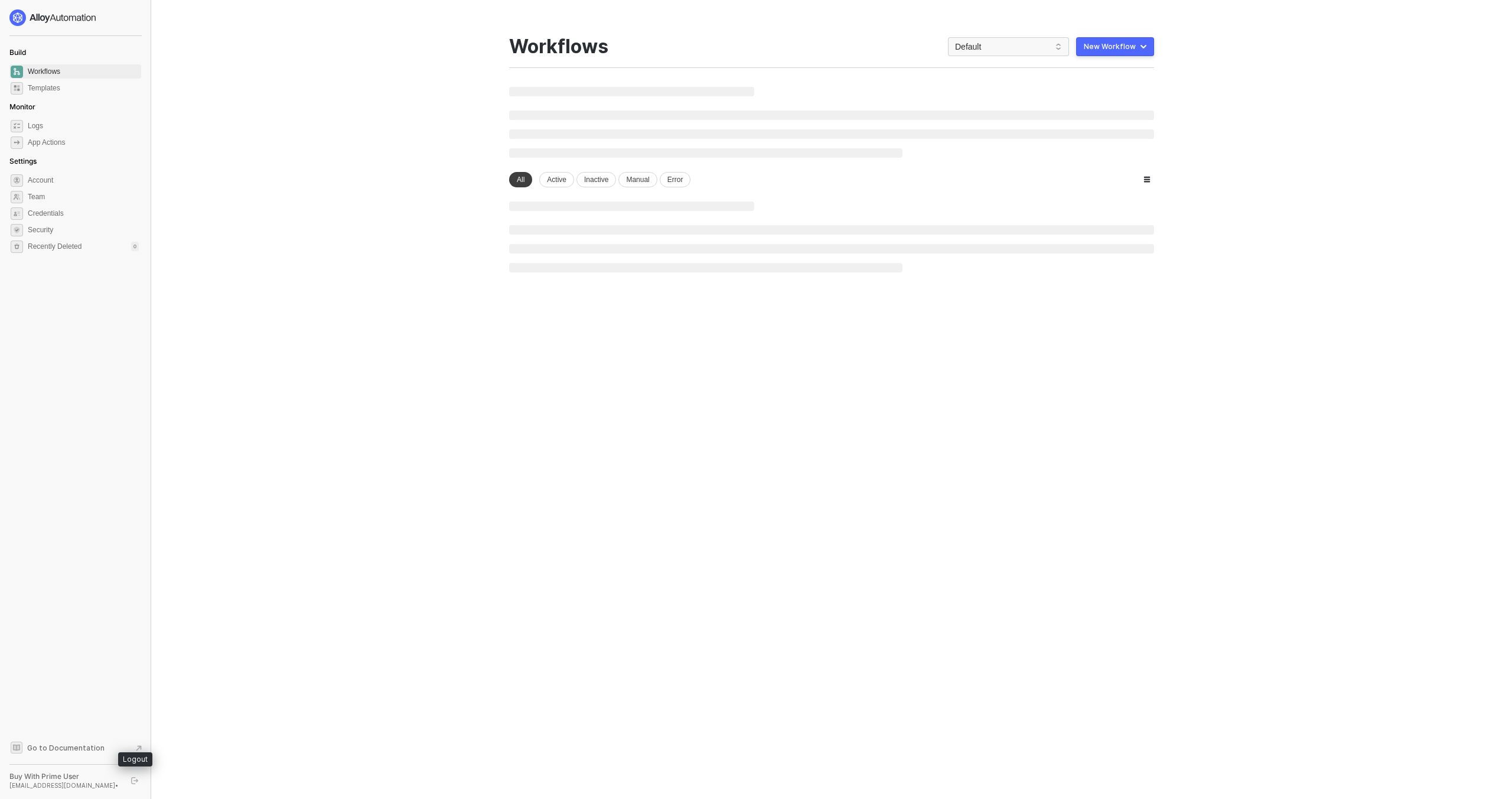
click at [139, 776] on button "button" at bounding box center [135, 780] width 14 height 14
